Goal: Check status: Check status

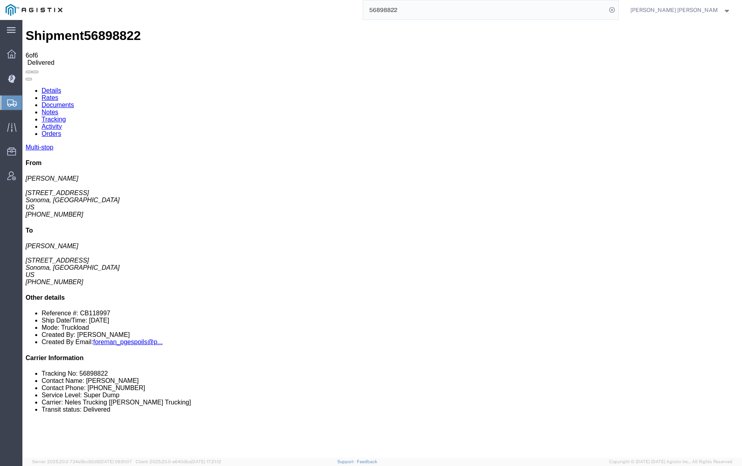
click at [421, 9] on input "56898822" at bounding box center [484, 9] width 243 height 19
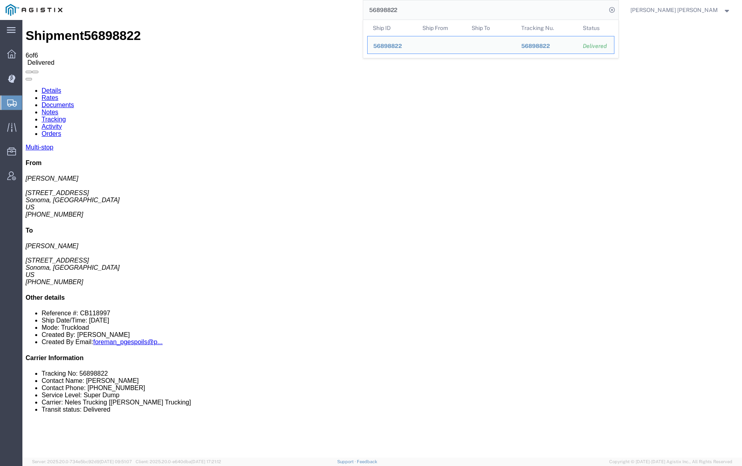
click at [421, 9] on input "56898822" at bounding box center [484, 9] width 243 height 19
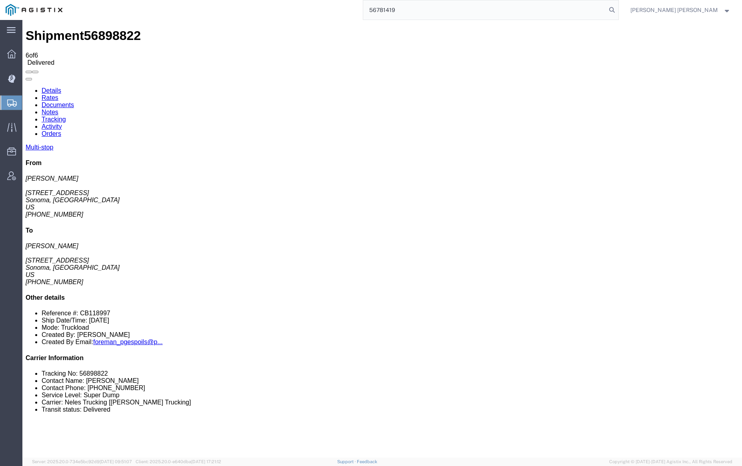
drag, startPoint x: 654, startPoint y: 9, endPoint x: 631, endPoint y: 7, distance: 22.5
click at [618, 9] on icon at bounding box center [611, 9] width 11 height 11
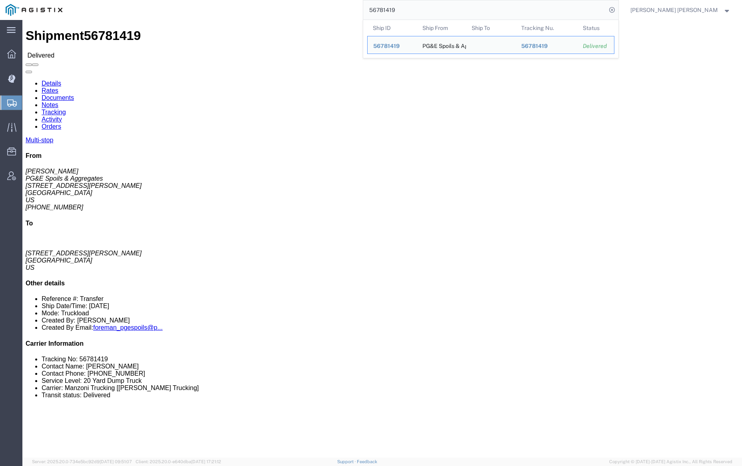
click link "Documents"
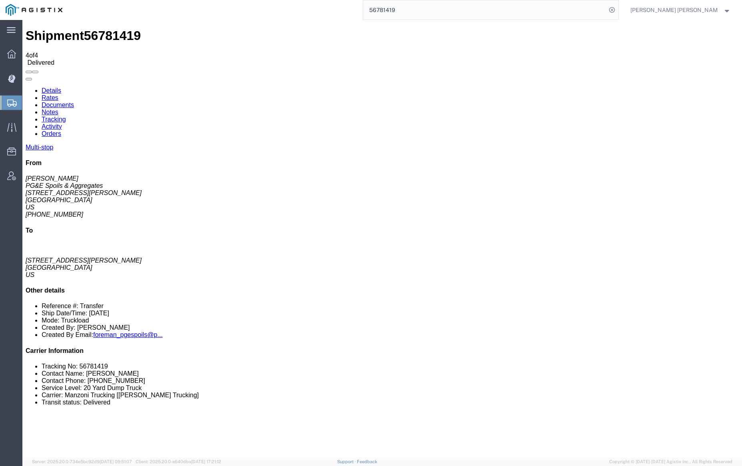
click at [58, 109] on link "Notes" at bounding box center [50, 112] width 17 height 7
click at [74, 102] on link "Documents" at bounding box center [58, 105] width 32 height 7
click at [58, 109] on link "Notes" at bounding box center [50, 112] width 17 height 7
click at [421, 12] on input "56781419" at bounding box center [484, 9] width 243 height 19
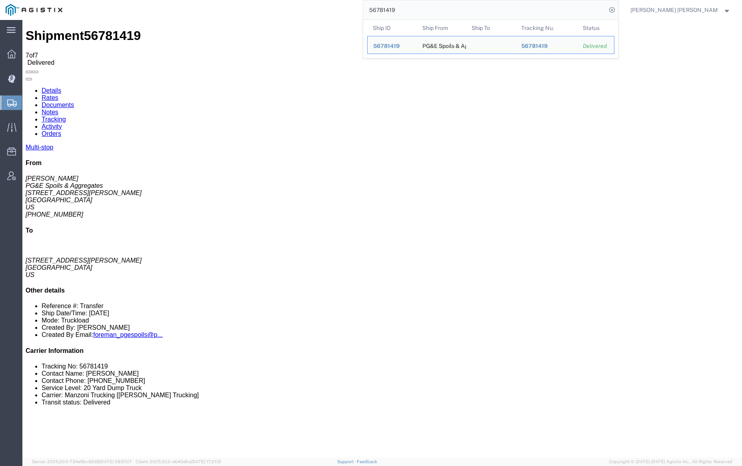
click at [421, 12] on input "56781419" at bounding box center [484, 9] width 243 height 19
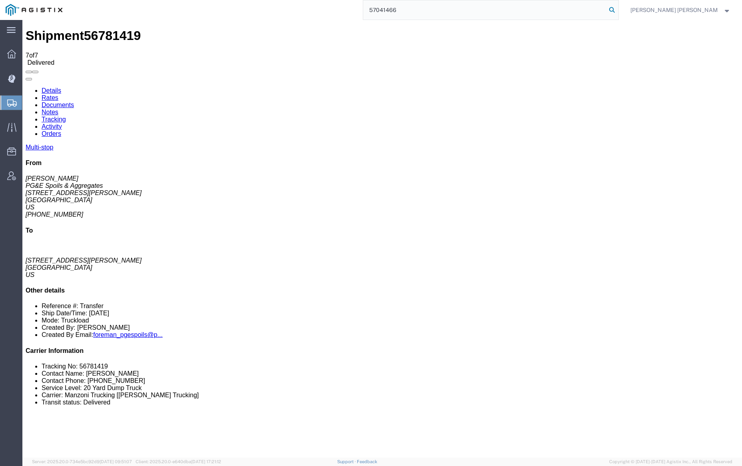
click at [618, 9] on icon at bounding box center [611, 9] width 11 height 11
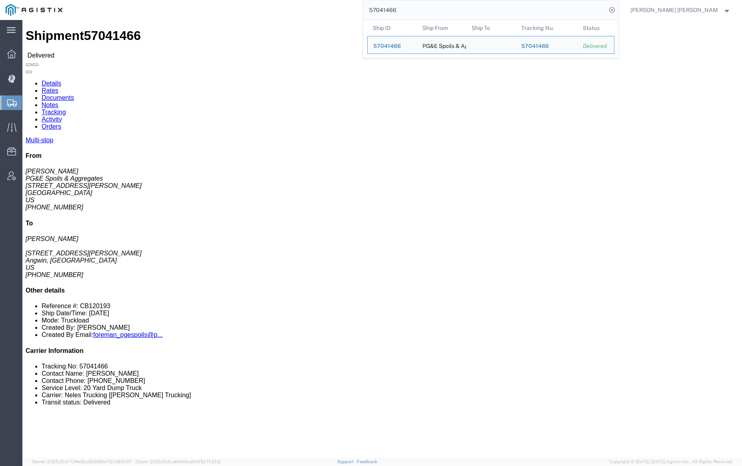
click link "Documents"
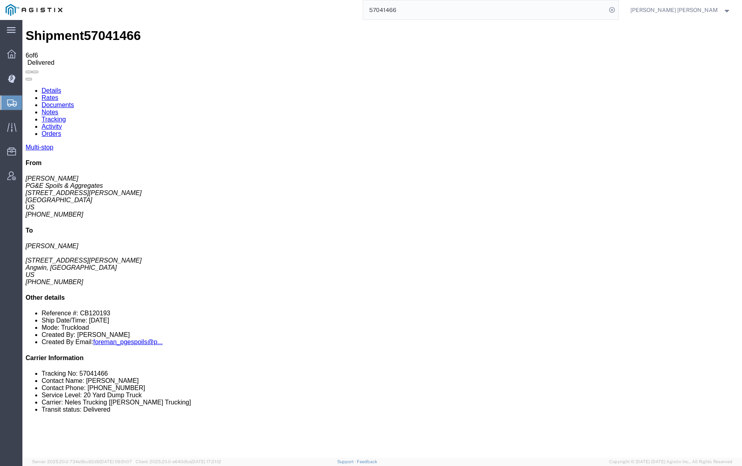
click at [74, 102] on link "Documents" at bounding box center [58, 105] width 32 height 7
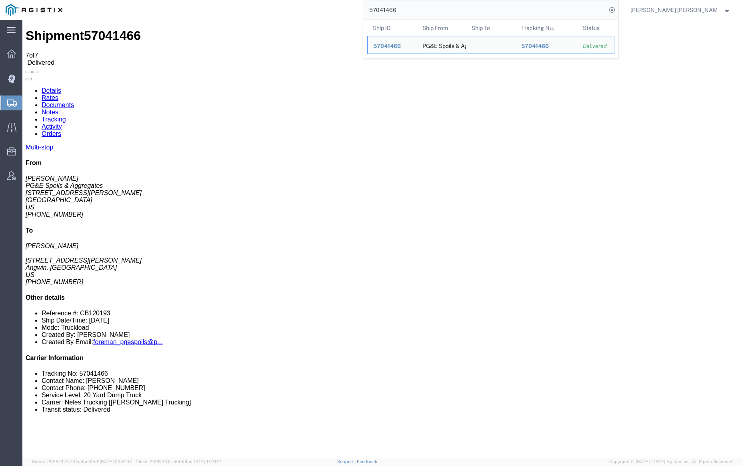
click at [420, 9] on input "57041466" at bounding box center [484, 9] width 243 height 19
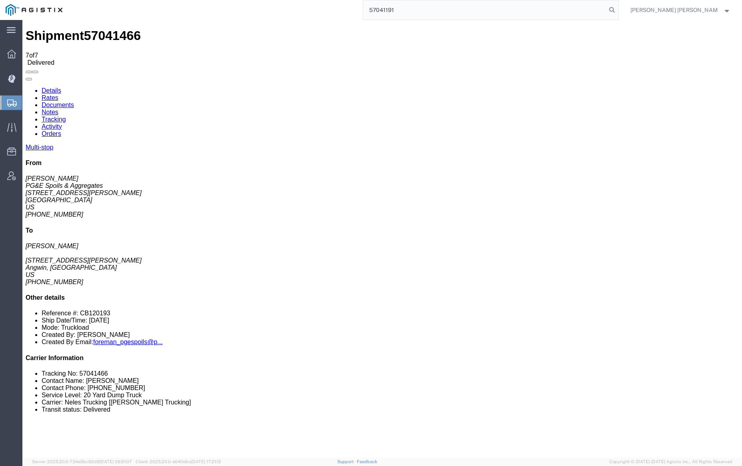
drag, startPoint x: 653, startPoint y: 8, endPoint x: 602, endPoint y: 4, distance: 51.0
click at [618, 9] on icon at bounding box center [611, 9] width 11 height 11
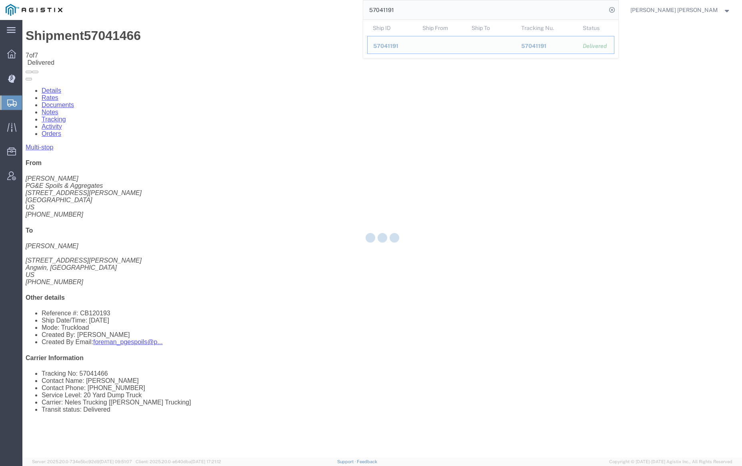
click at [197, 80] on div at bounding box center [382, 239] width 720 height 438
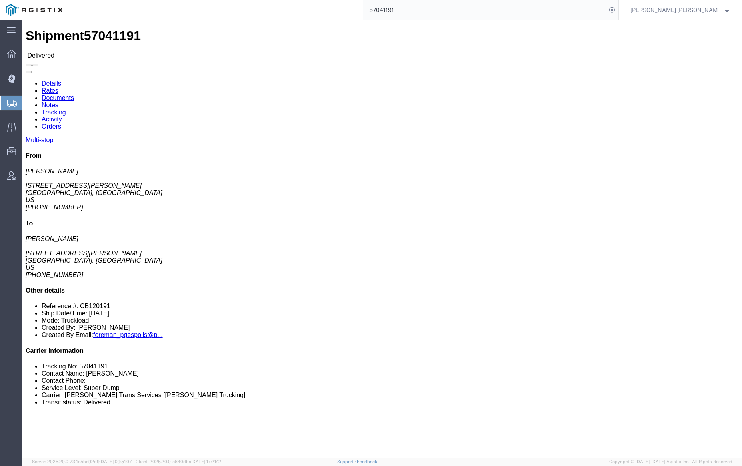
click link "Notes"
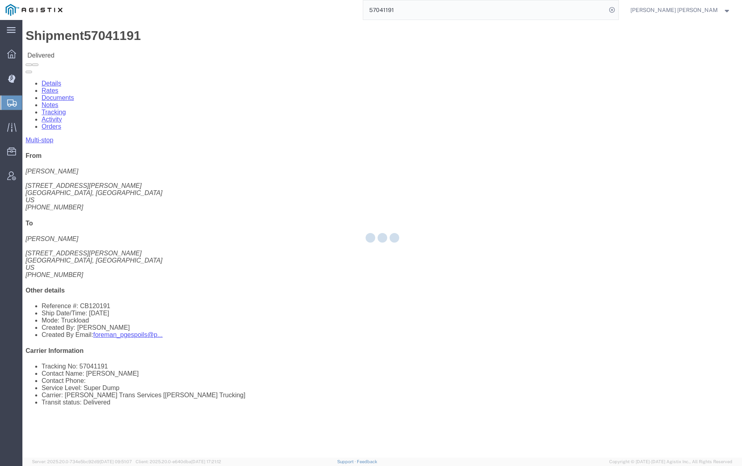
click at [145, 50] on div at bounding box center [382, 239] width 720 height 438
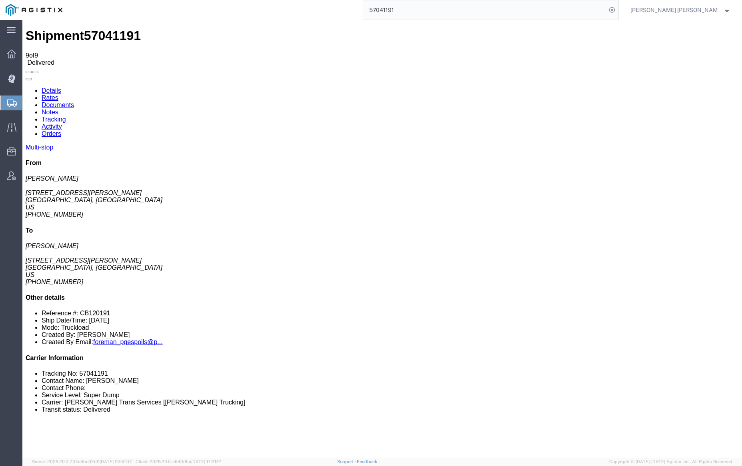
click at [74, 102] on link "Documents" at bounding box center [58, 105] width 32 height 7
click at [420, 11] on input "57041191" at bounding box center [484, 9] width 243 height 19
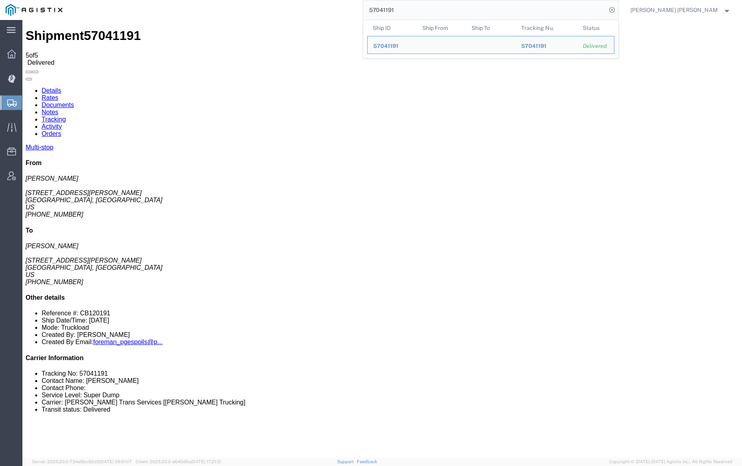
click at [420, 11] on input "57041191" at bounding box center [484, 9] width 243 height 19
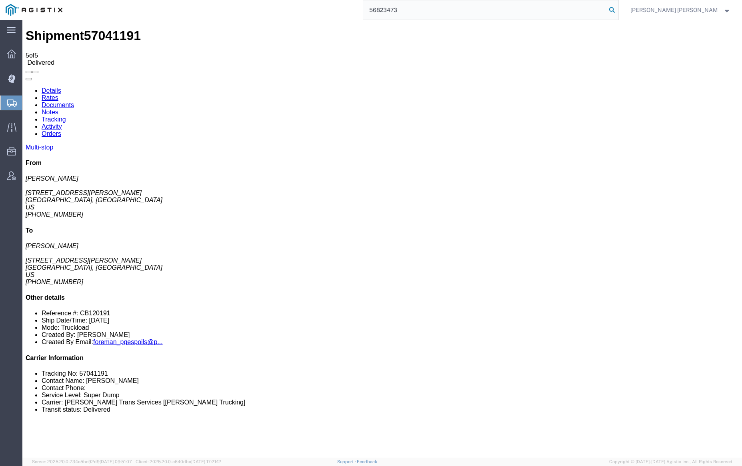
type input "56823473"
click at [618, 8] on icon at bounding box center [611, 9] width 11 height 11
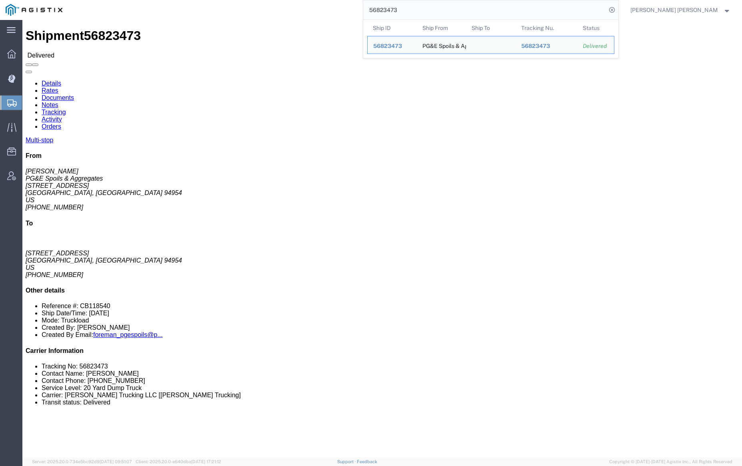
click link "Documents"
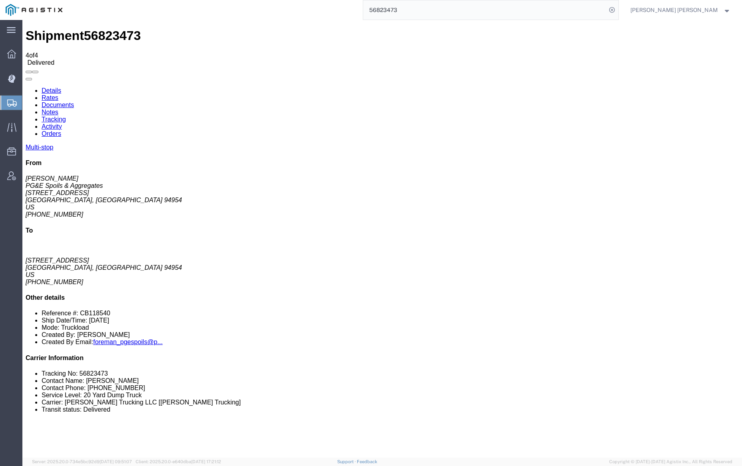
click at [74, 102] on link "Documents" at bounding box center [58, 105] width 32 height 7
